Goal: Task Accomplishment & Management: Manage account settings

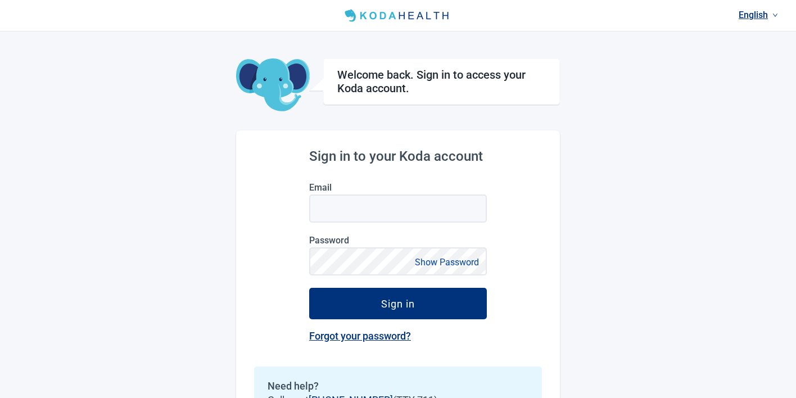
click at [623, 155] on div "English Welcome back. Sign in to access your Koda account. Sign in to your Koda…" at bounding box center [398, 235] width 796 height 470
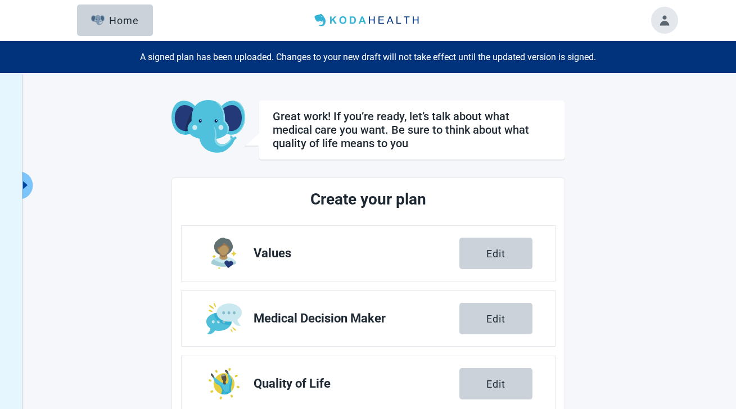
scroll to position [4, 0]
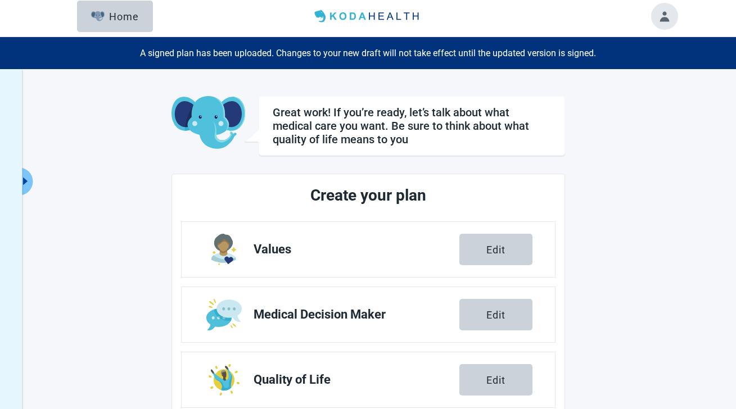
click at [658, 17] on button "Toggle account menu" at bounding box center [664, 16] width 27 height 27
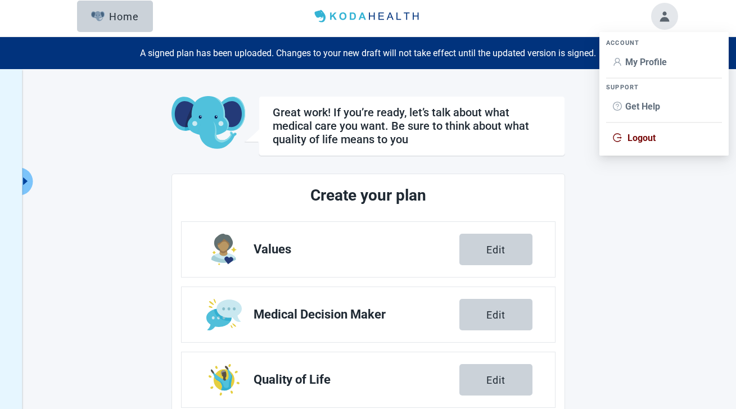
click at [645, 136] on span "Logout" at bounding box center [642, 138] width 28 height 11
